Goal: Task Accomplishment & Management: Use online tool/utility

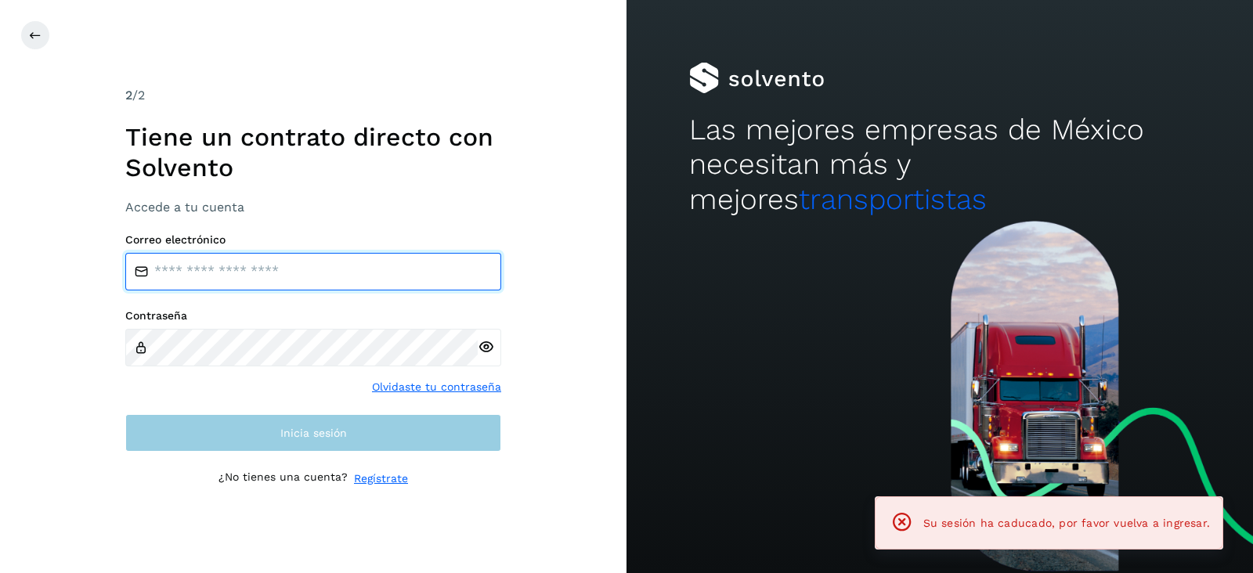
type input "**********"
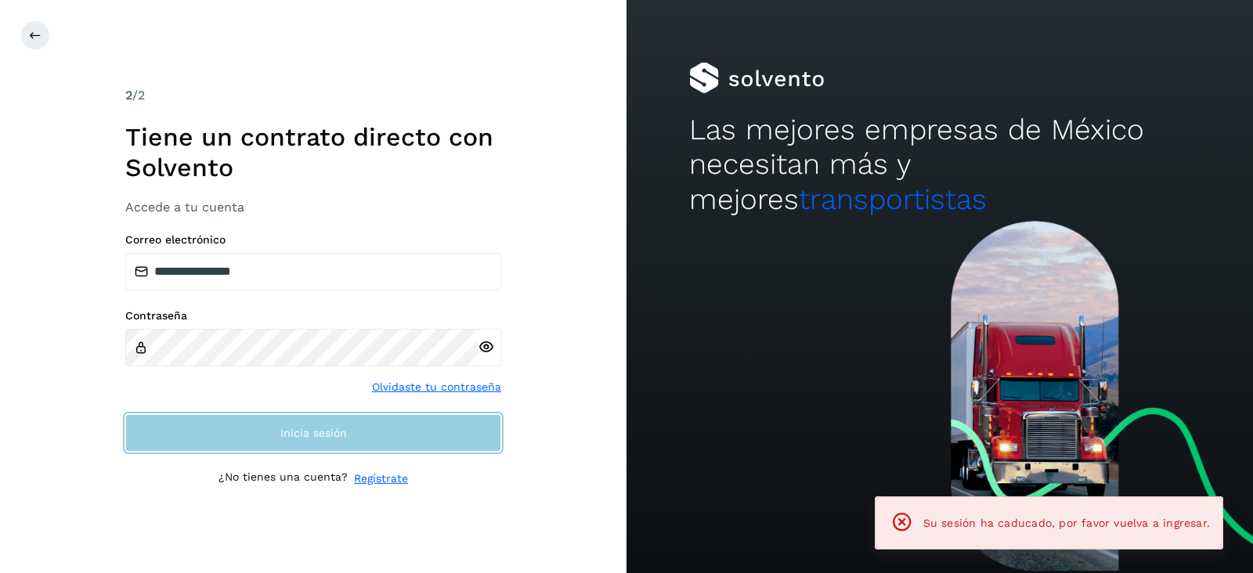
click at [399, 420] on button "Inicia sesión" at bounding box center [313, 433] width 376 height 38
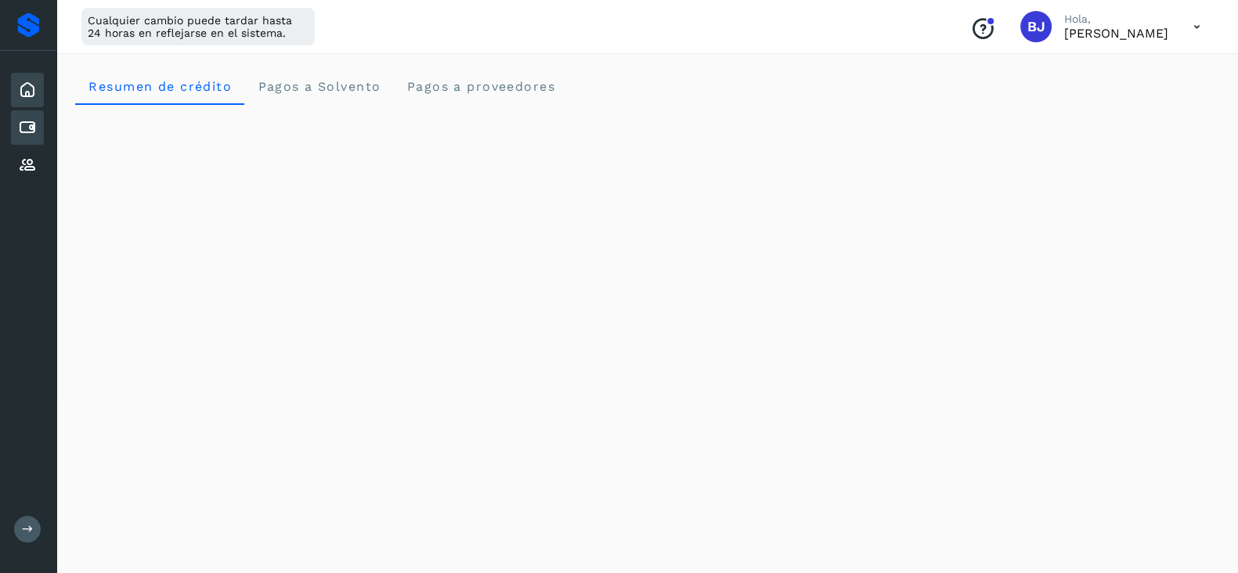
click at [24, 139] on div "Cuentas por pagar" at bounding box center [27, 127] width 33 height 34
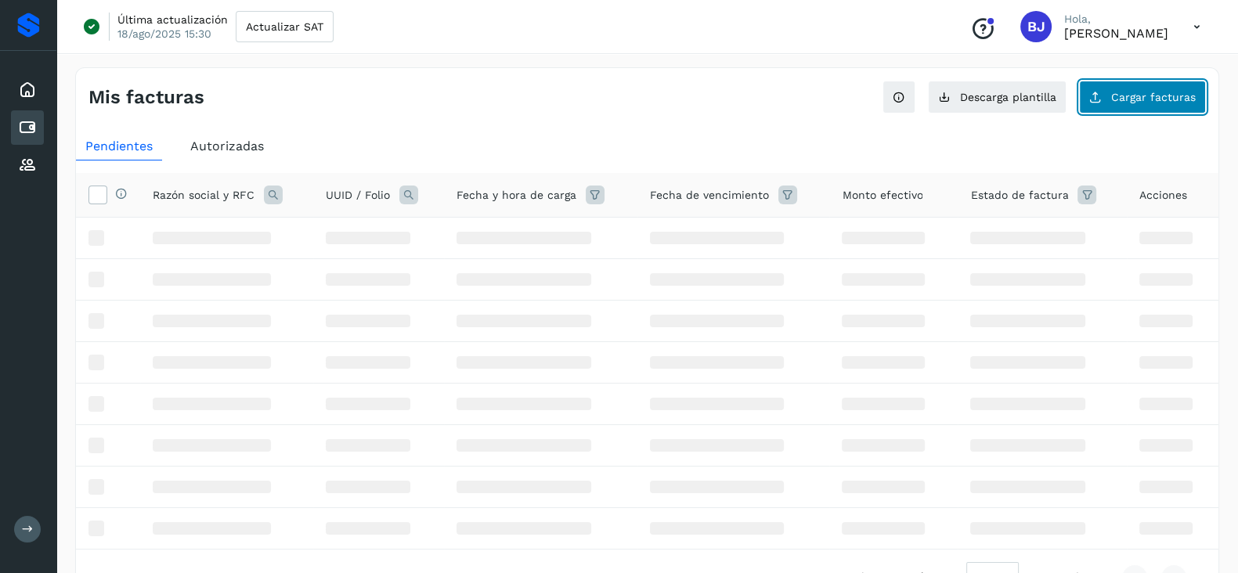
click at [1145, 92] on span "Cargar facturas" at bounding box center [1153, 97] width 85 height 11
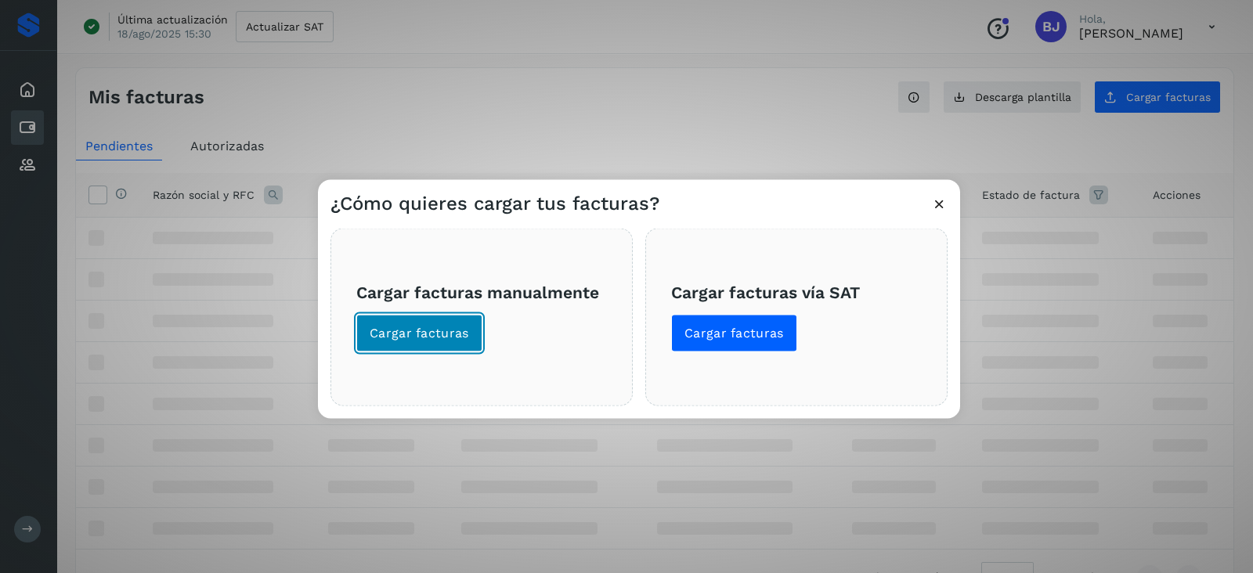
click at [431, 330] on span "Cargar facturas" at bounding box center [419, 333] width 99 height 17
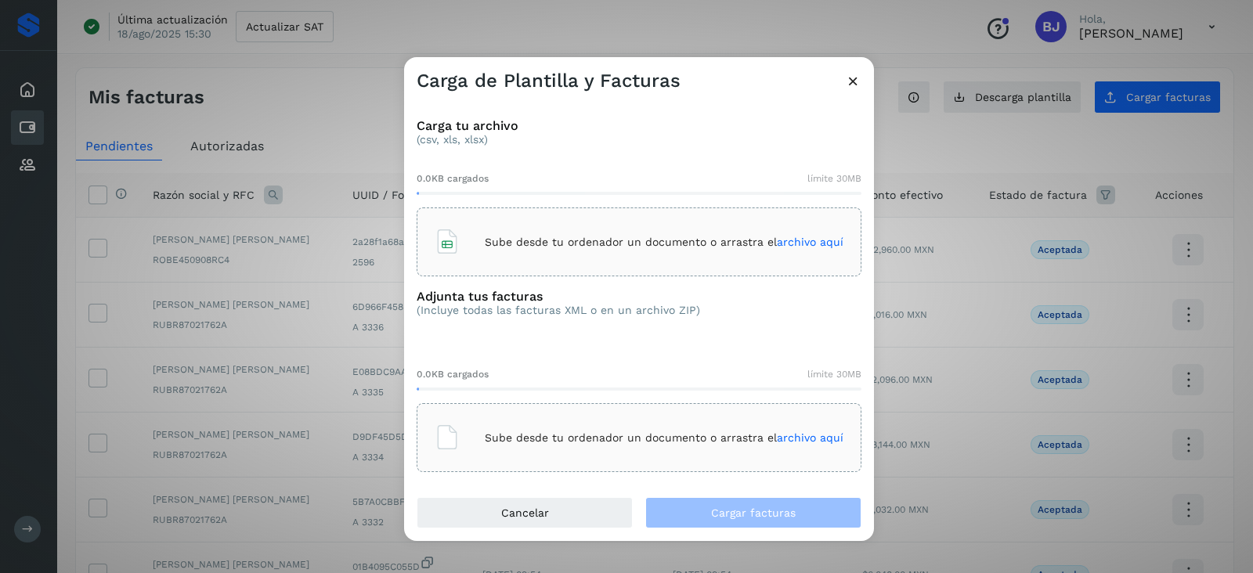
click at [555, 228] on div "Sube desde tu ordenador un documento o arrastra el archivo aquí" at bounding box center [639, 242] width 409 height 42
click at [511, 433] on p "Sube desde tu ordenador un documento o arrastra el archivo aquí" at bounding box center [664, 437] width 359 height 13
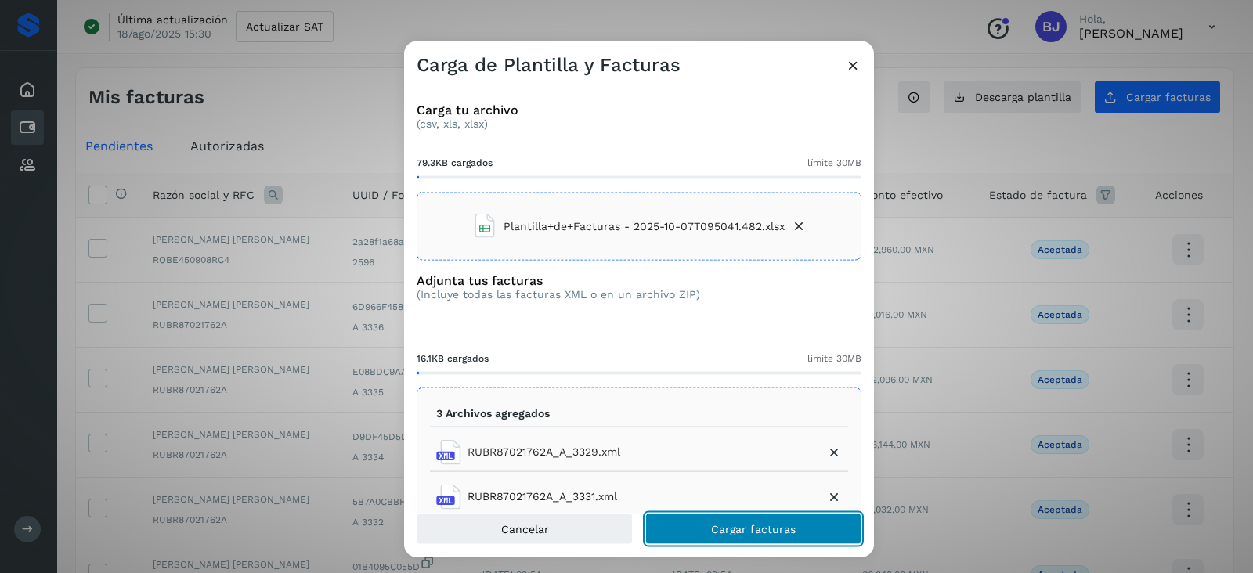
click at [713, 529] on span "Cargar facturas" at bounding box center [753, 528] width 85 height 11
